Goal: Transaction & Acquisition: Purchase product/service

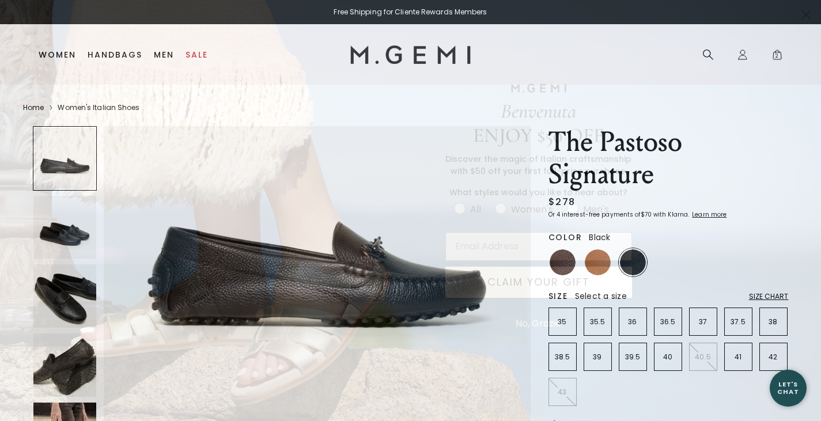
click at [803, 15] on circle "Close dialog" at bounding box center [805, 14] width 19 height 19
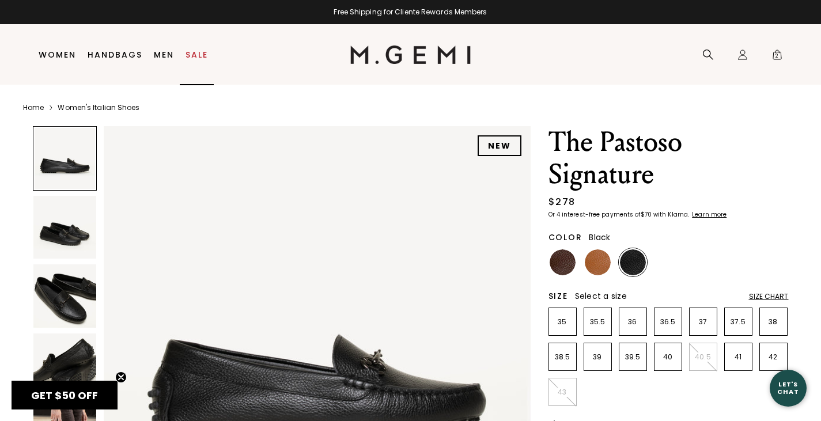
click at [198, 56] on link "Sale" at bounding box center [196, 54] width 22 height 9
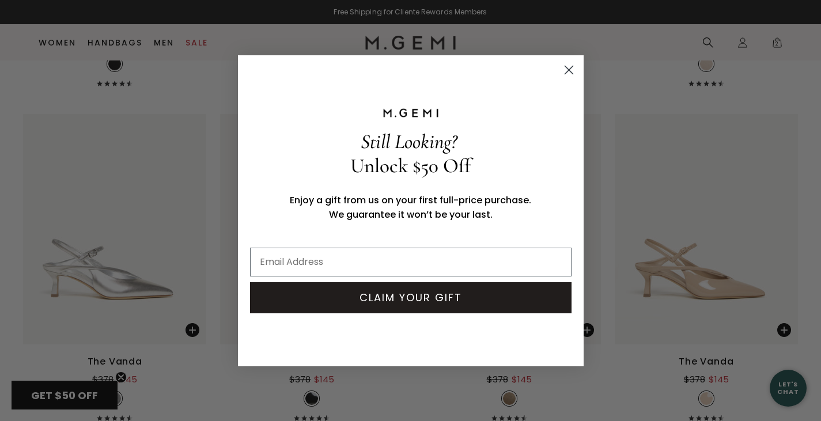
scroll to position [4067, 0]
click at [567, 73] on circle "Close dialog" at bounding box center [568, 69] width 19 height 19
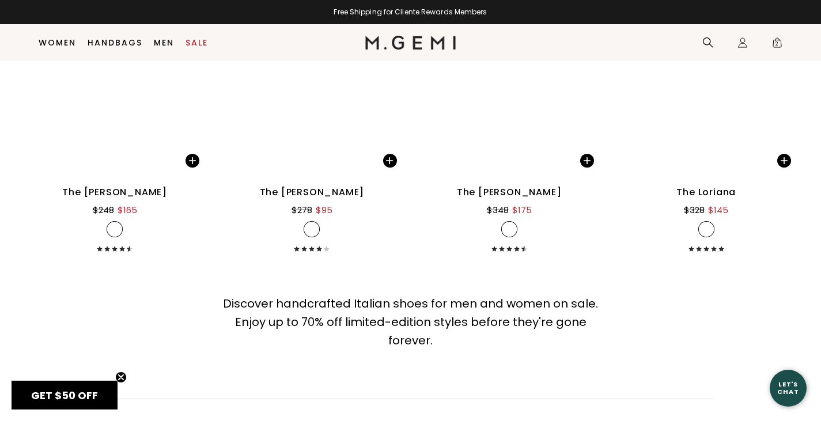
scroll to position [10593, 0]
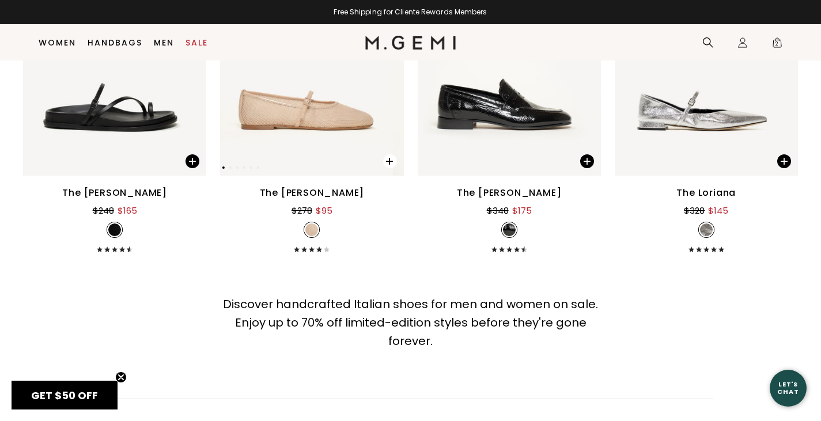
click at [389, 168] on span at bounding box center [390, 161] width 14 height 14
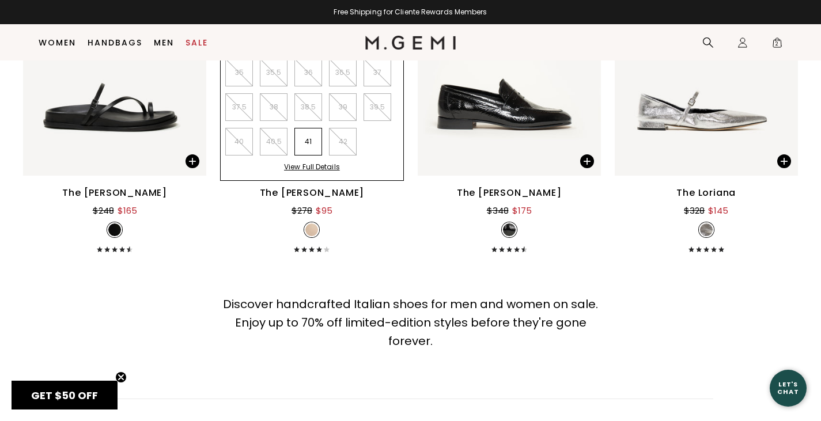
click at [386, 43] on img at bounding box center [390, 39] width 9 height 9
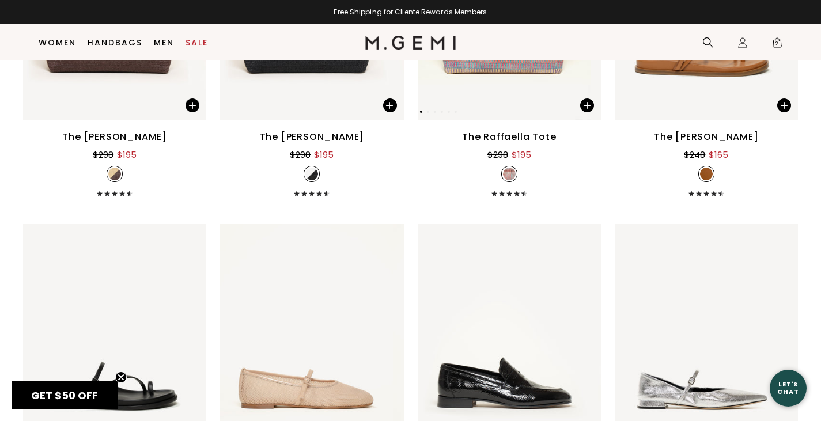
scroll to position [10313, 0]
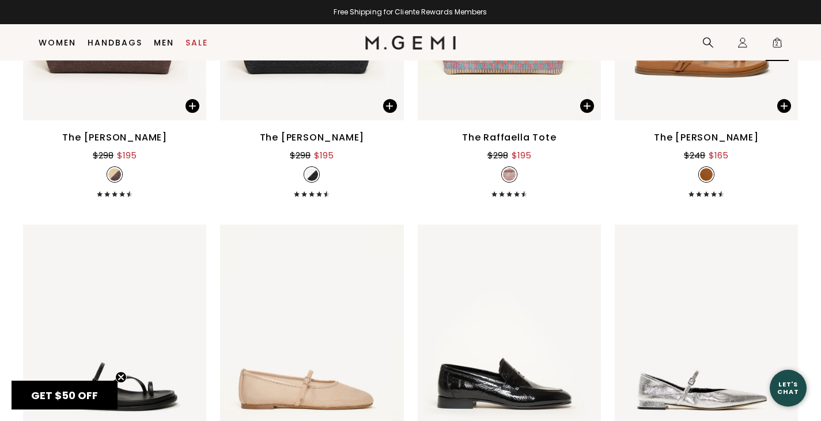
click at [779, 40] on span "2" at bounding box center [777, 45] width 12 height 12
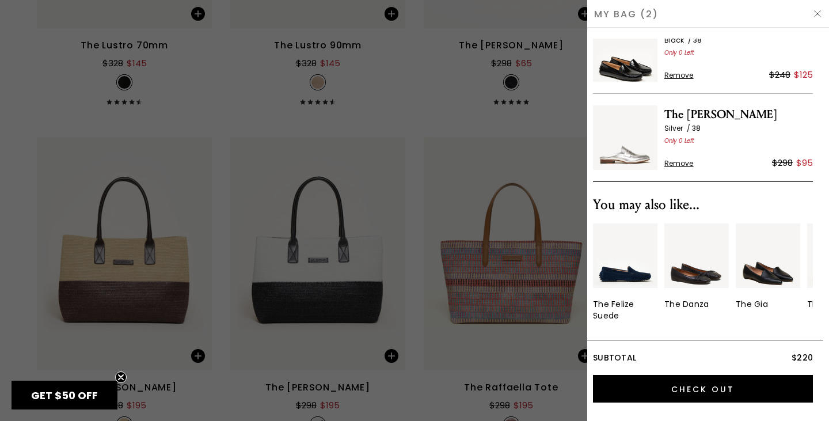
scroll to position [52, 0]
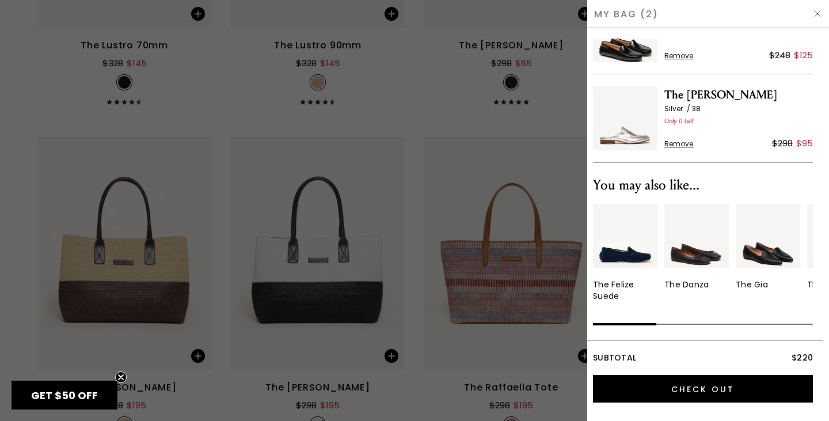
click at [504, 174] on div at bounding box center [414, 210] width 829 height 421
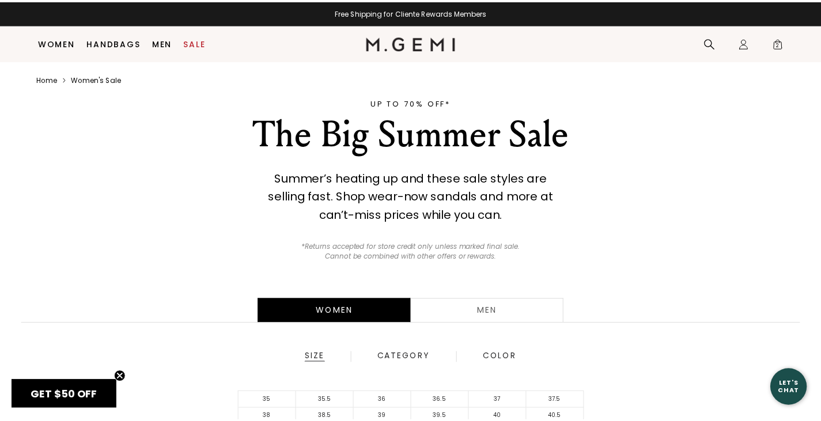
scroll to position [10203, 0]
